Goal: Information Seeking & Learning: Learn about a topic

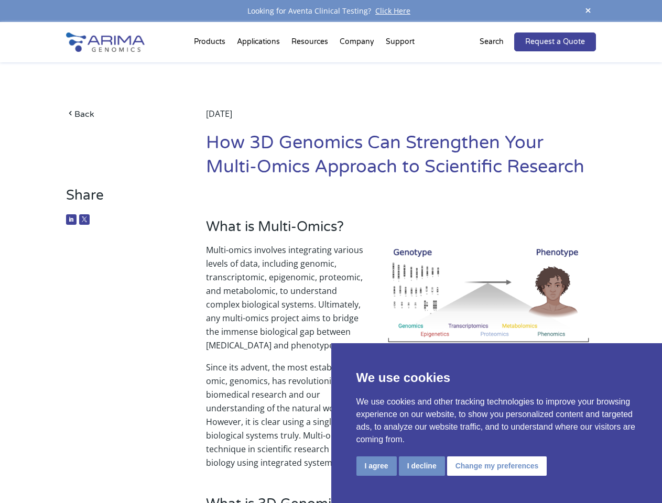
click at [331, 251] on p "Multi-omics involves integrating various levels of data, including genomic, tra…" at bounding box center [401, 301] width 390 height 117
click at [376, 466] on button "I agree" at bounding box center [376, 465] width 40 height 19
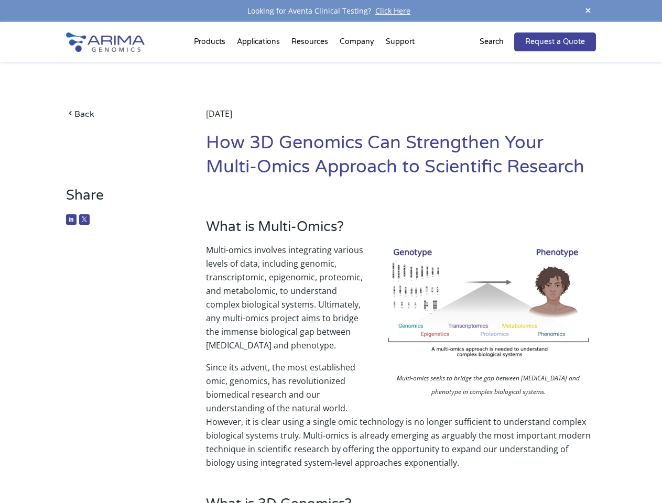
click at [421, 466] on p "Since its advent, the most established omic, genomics, has revolutionized biome…" at bounding box center [401, 414] width 390 height 109
click at [495, 466] on p "Since its advent, the most established omic, genomics, has revolutionized biome…" at bounding box center [401, 414] width 390 height 109
click at [588, 11] on span at bounding box center [588, 11] width 16 height 14
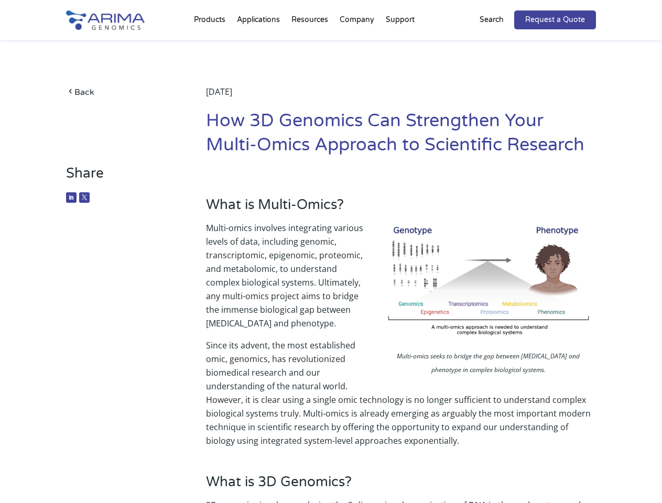
click at [331, 262] on p "Multi-omics involves integrating various levels of data, including genomic, tra…" at bounding box center [401, 279] width 390 height 117
click at [211, 44] on div "Back [DATE] How 3D Genomics Can Strengthen Your Multi-Omics Approach to Scienti…" at bounding box center [330, 102] width 529 height 125
click at [311, 44] on div "Back [DATE] How 3D Genomics Can Strengthen Your Multi-Omics Approach to Scienti…" at bounding box center [330, 102] width 529 height 125
click at [357, 44] on div "Back [DATE] How 3D Genomics Can Strengthen Your Multi-Omics Approach to Scienti…" at bounding box center [330, 102] width 529 height 125
click at [400, 44] on div "Back [DATE] How 3D Genomics Can Strengthen Your Multi-Omics Approach to Scienti…" at bounding box center [330, 102] width 529 height 125
